Goal: Information Seeking & Learning: Check status

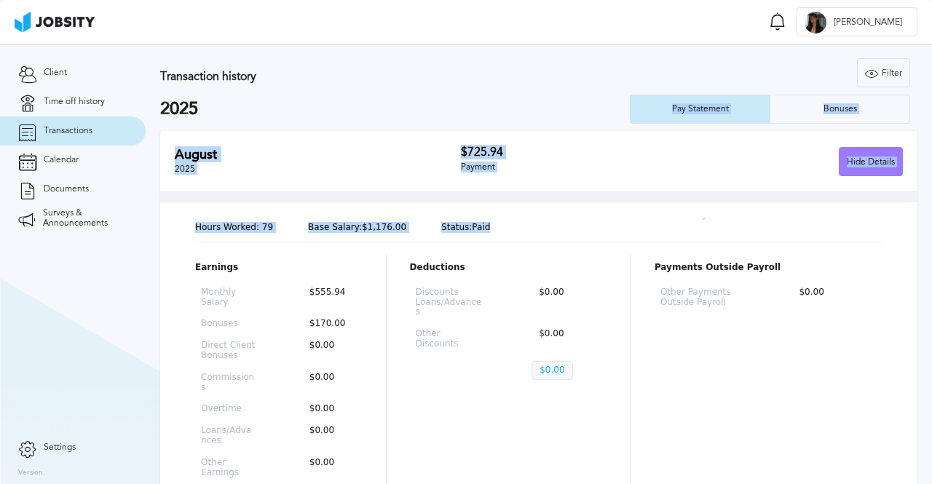
drag, startPoint x: 466, startPoint y: 228, endPoint x: 664, endPoint y: 27, distance: 282.2
click at [356, 122] on div "Transaction history Filter Years 2025 2025 Pay Statement Bonuses" at bounding box center [538, 91] width 757 height 66
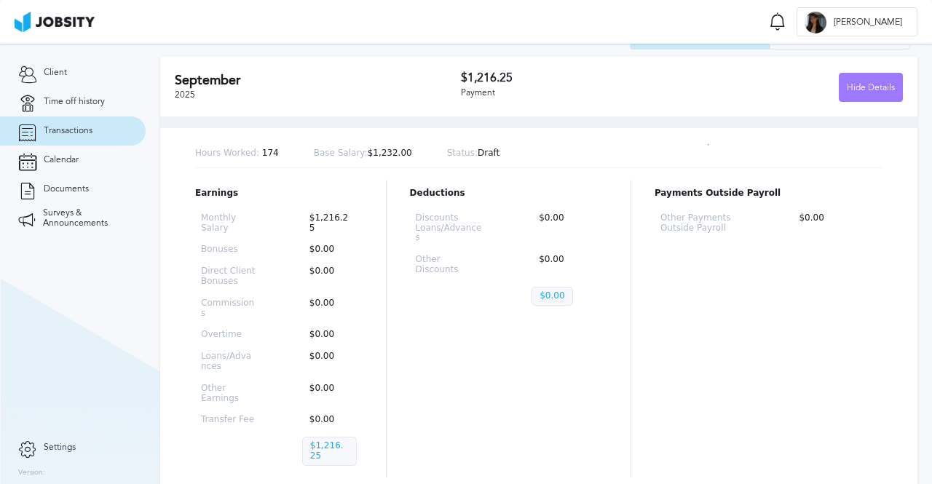
scroll to position [73, 0]
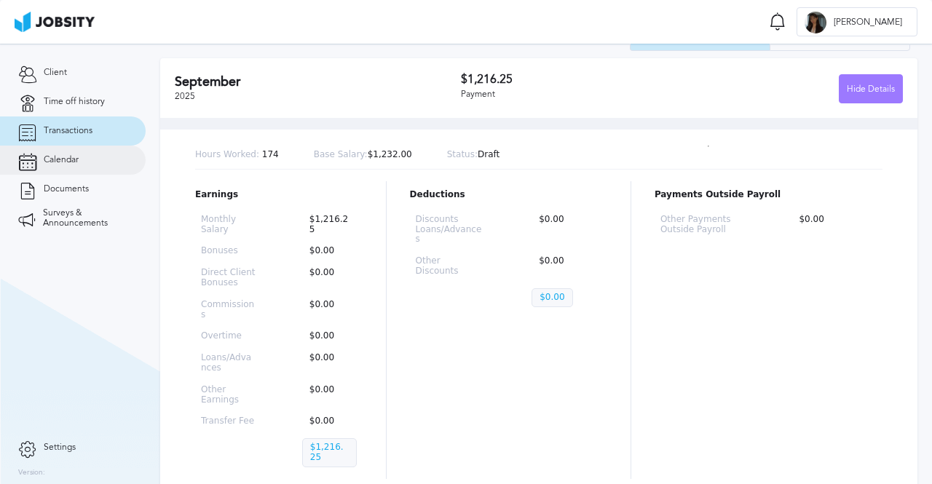
click at [68, 155] on span "Calendar" at bounding box center [61, 160] width 35 height 10
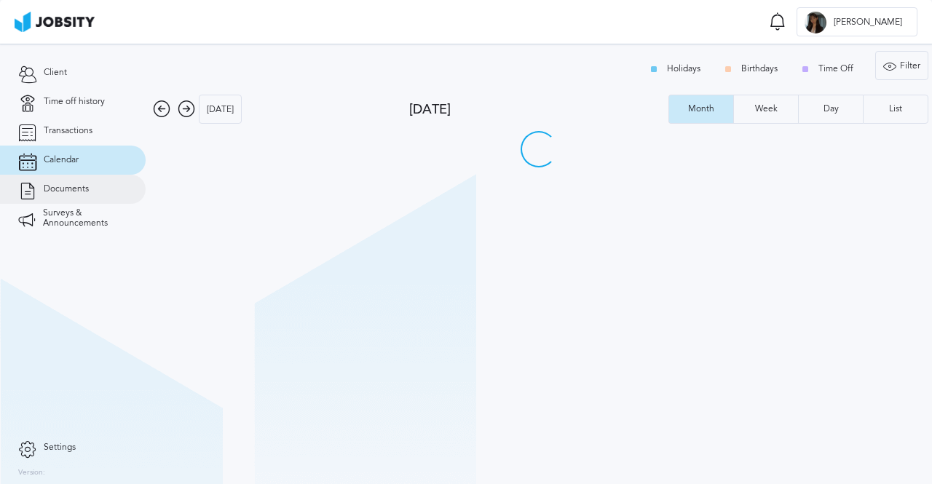
click at [83, 193] on span "Documents" at bounding box center [66, 189] width 45 height 10
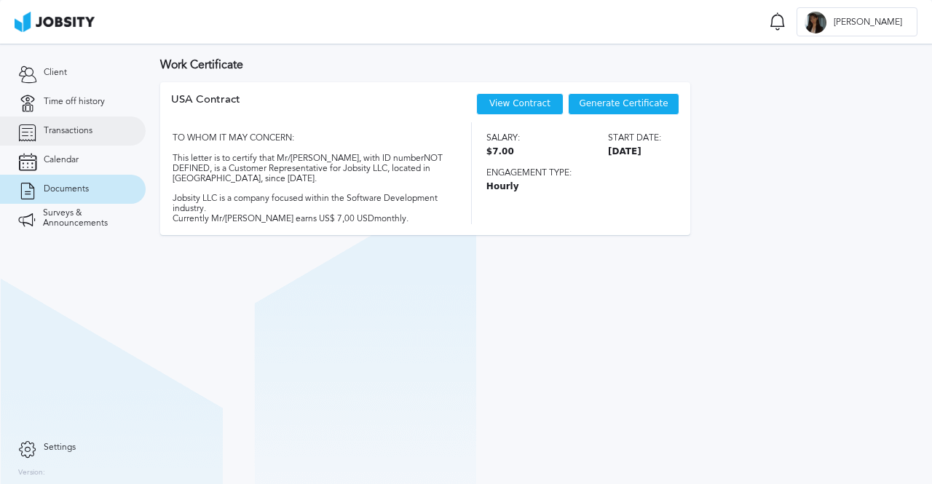
click at [92, 131] on span "Transactions" at bounding box center [68, 131] width 49 height 10
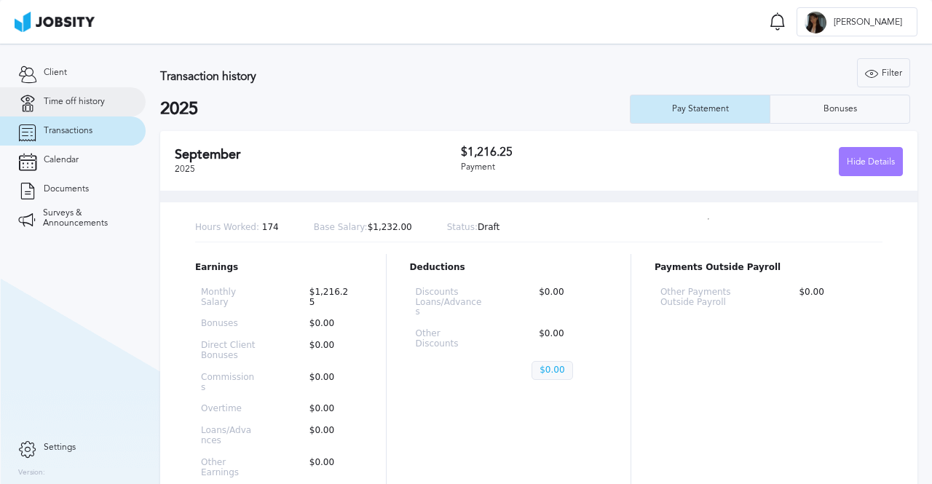
click at [61, 109] on link "Time off history" at bounding box center [73, 101] width 146 height 29
